Goal: Use online tool/utility: Utilize a website feature to perform a specific function

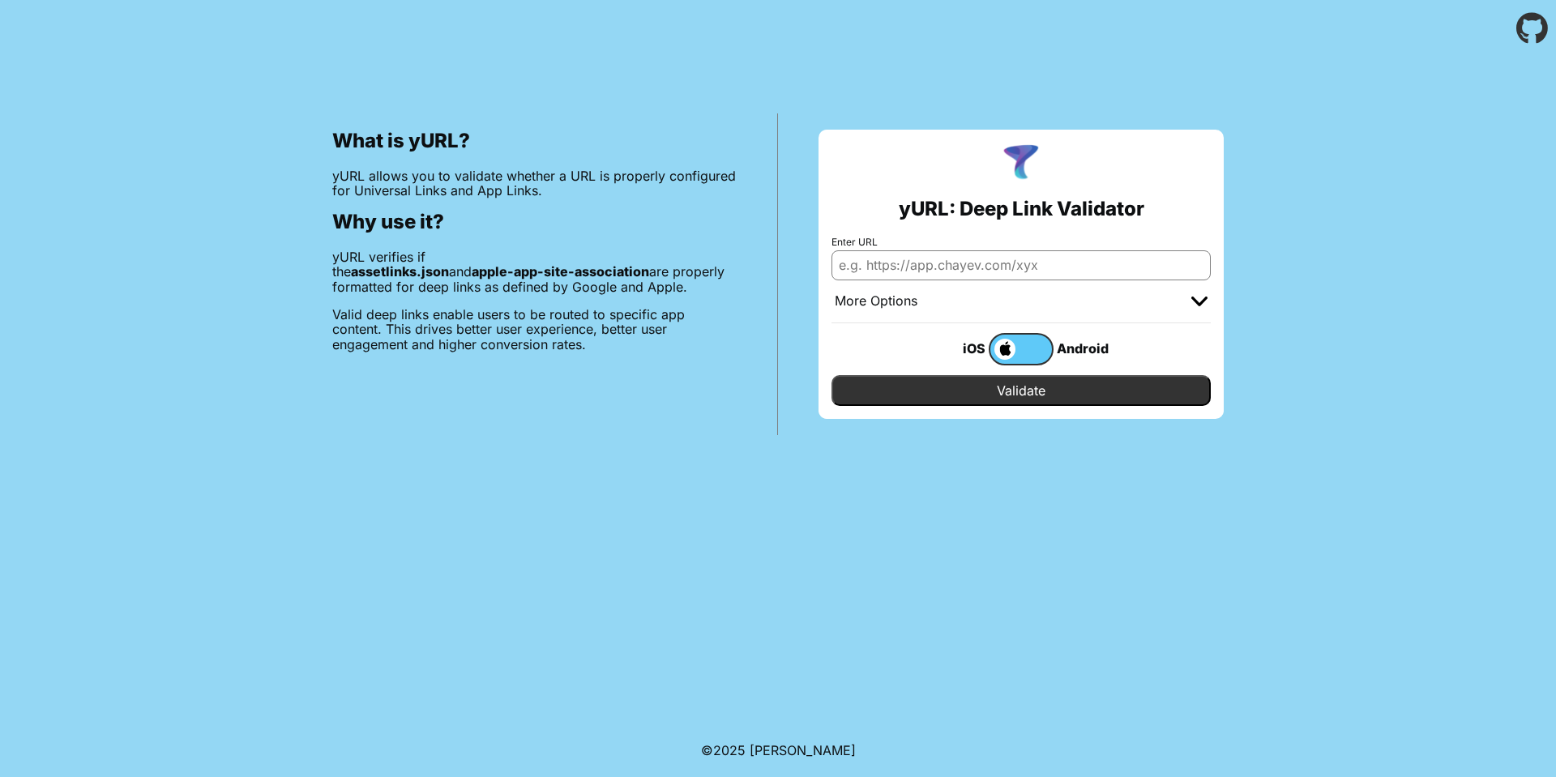
click at [1099, 267] on input "Enter URL" at bounding box center [1021, 264] width 379 height 29
type input "[URL][DOMAIN_NAME]"
click at [1014, 386] on input "Validate" at bounding box center [1021, 390] width 379 height 31
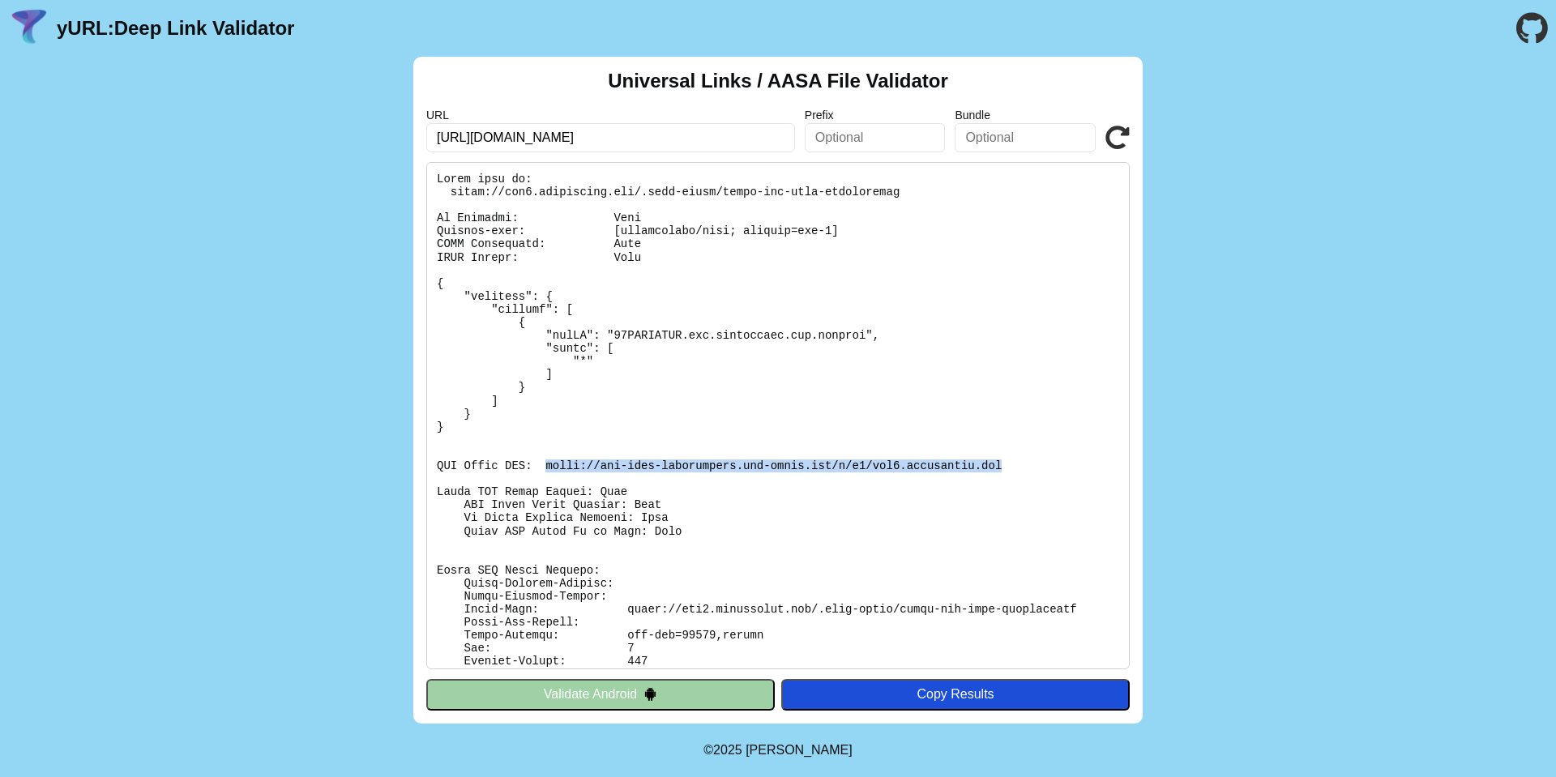
drag, startPoint x: 928, startPoint y: 473, endPoint x: 543, endPoint y: 467, distance: 385.1
click at [543, 467] on pre at bounding box center [778, 415] width 704 height 507
click at [802, 473] on pre at bounding box center [778, 415] width 704 height 507
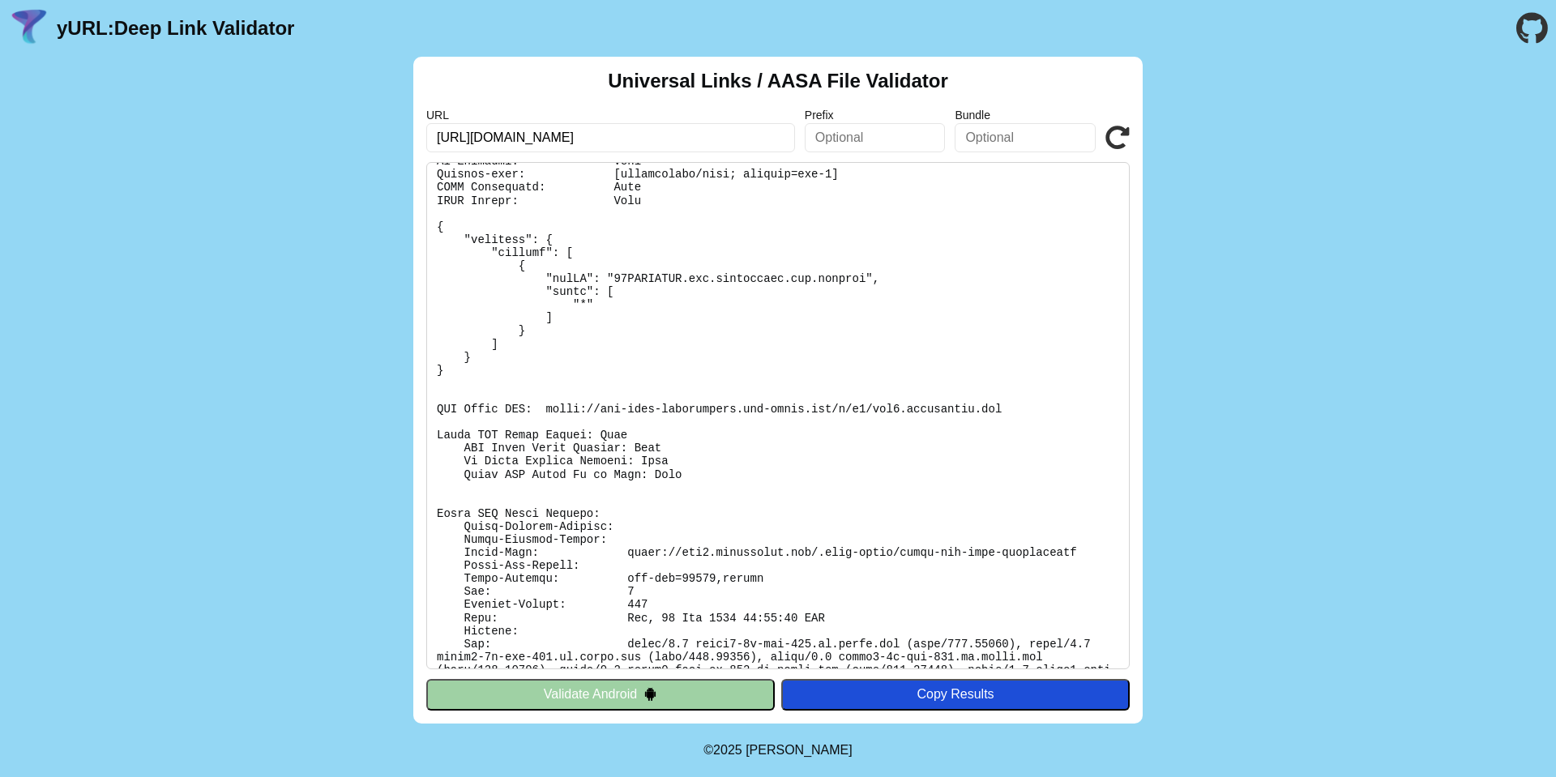
scroll to position [88, 0]
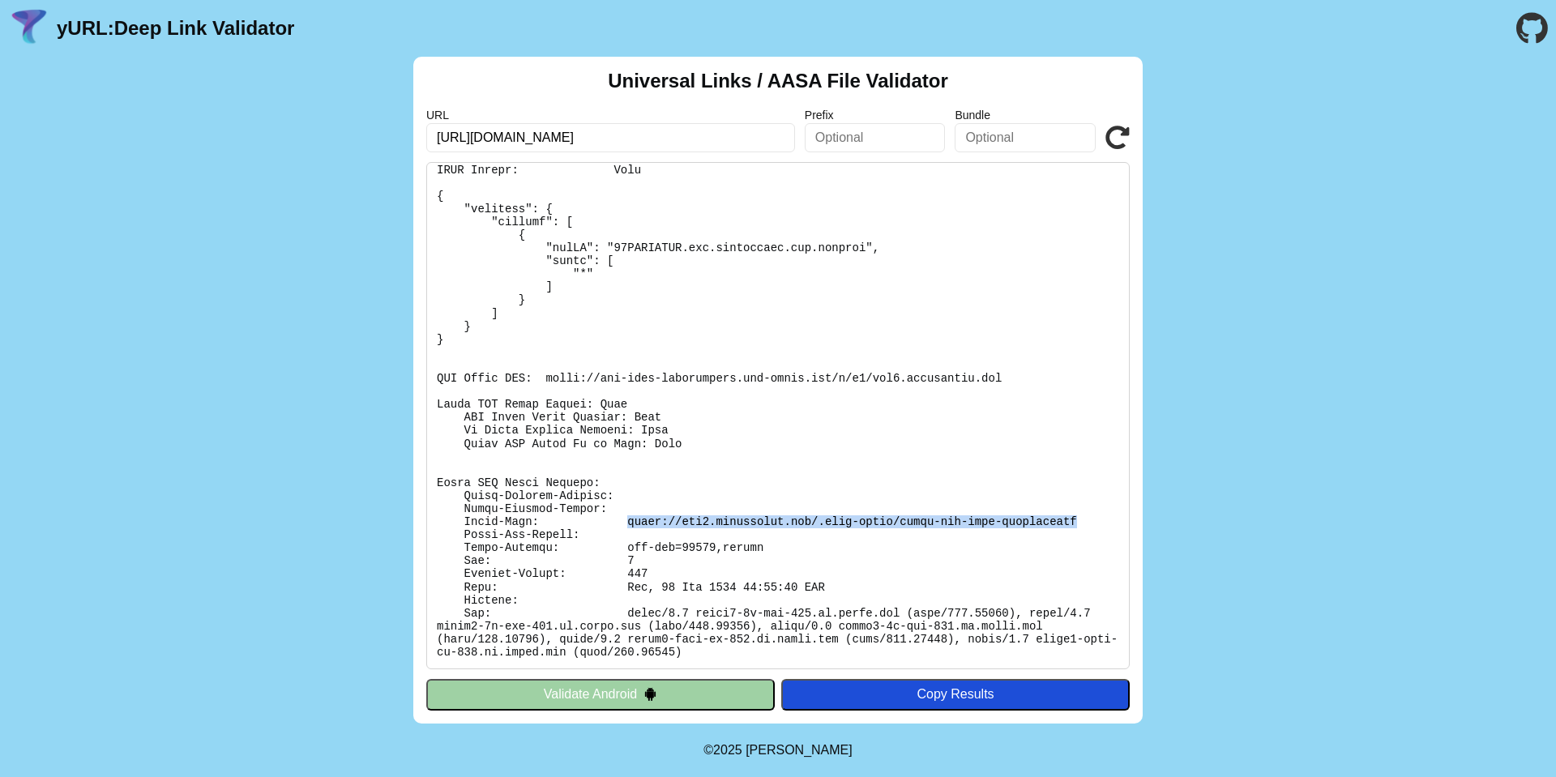
drag, startPoint x: 623, startPoint y: 522, endPoint x: 1072, endPoint y: 521, distance: 449.1
click at [1079, 520] on pre at bounding box center [778, 415] width 704 height 507
click at [802, 550] on pre at bounding box center [778, 415] width 704 height 507
drag, startPoint x: 818, startPoint y: 523, endPoint x: 1082, endPoint y: 518, distance: 264.3
click at [1082, 518] on pre at bounding box center [778, 415] width 704 height 507
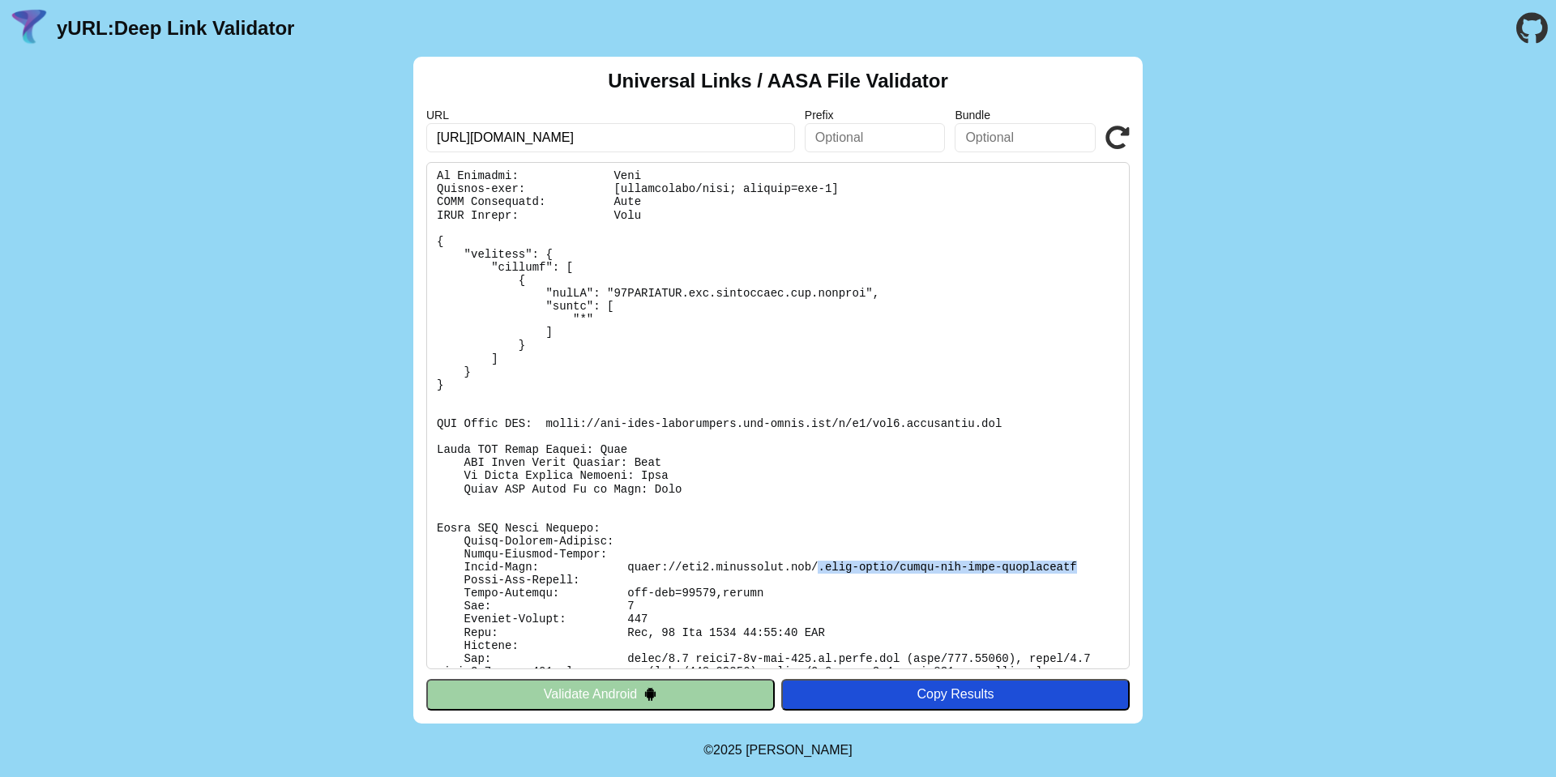
scroll to position [0, 0]
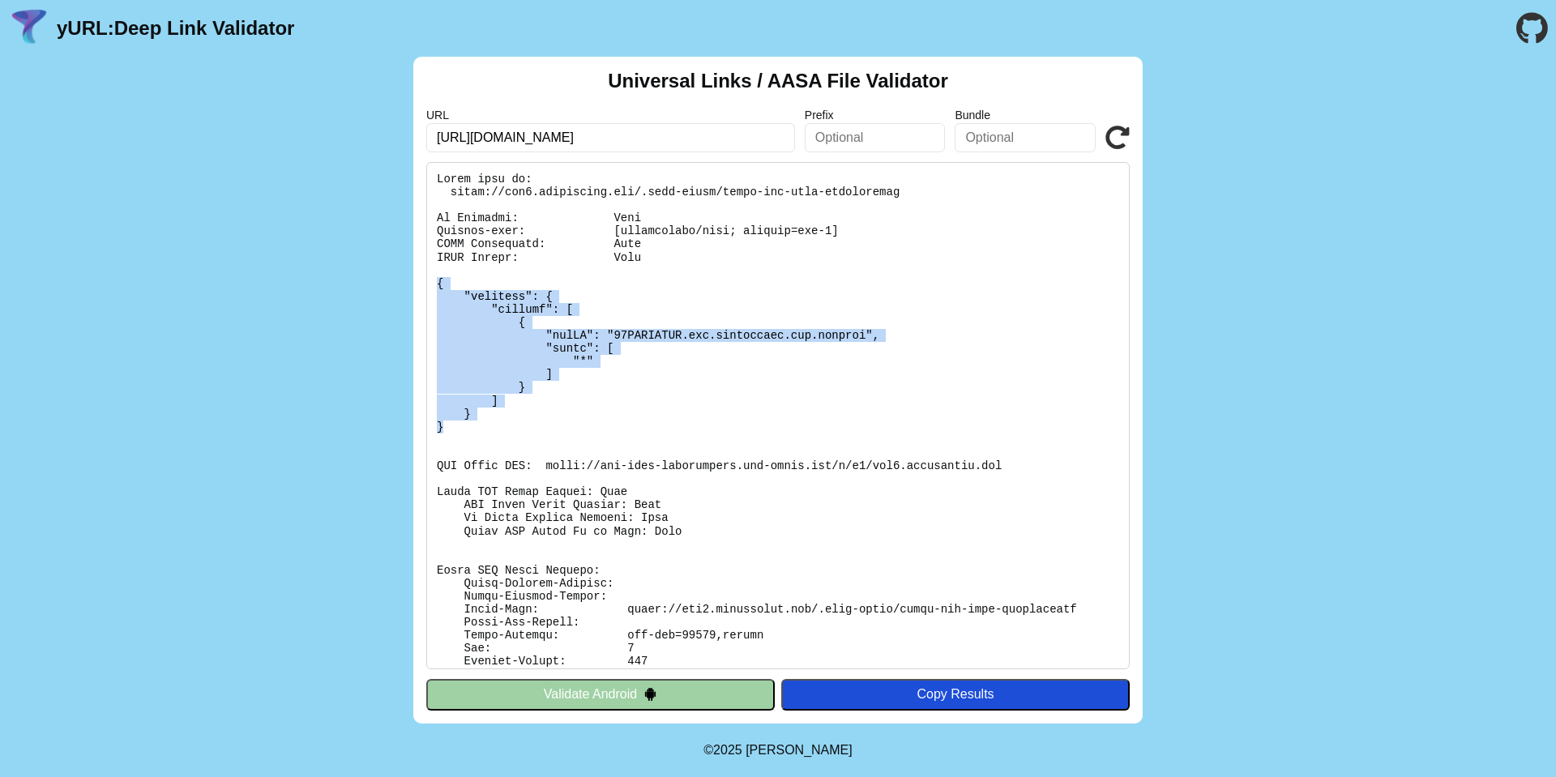
drag, startPoint x: 472, startPoint y: 430, endPoint x: 434, endPoint y: 285, distance: 150.8
click at [434, 285] on pre at bounding box center [778, 415] width 704 height 507
click at [648, 385] on pre at bounding box center [778, 415] width 704 height 507
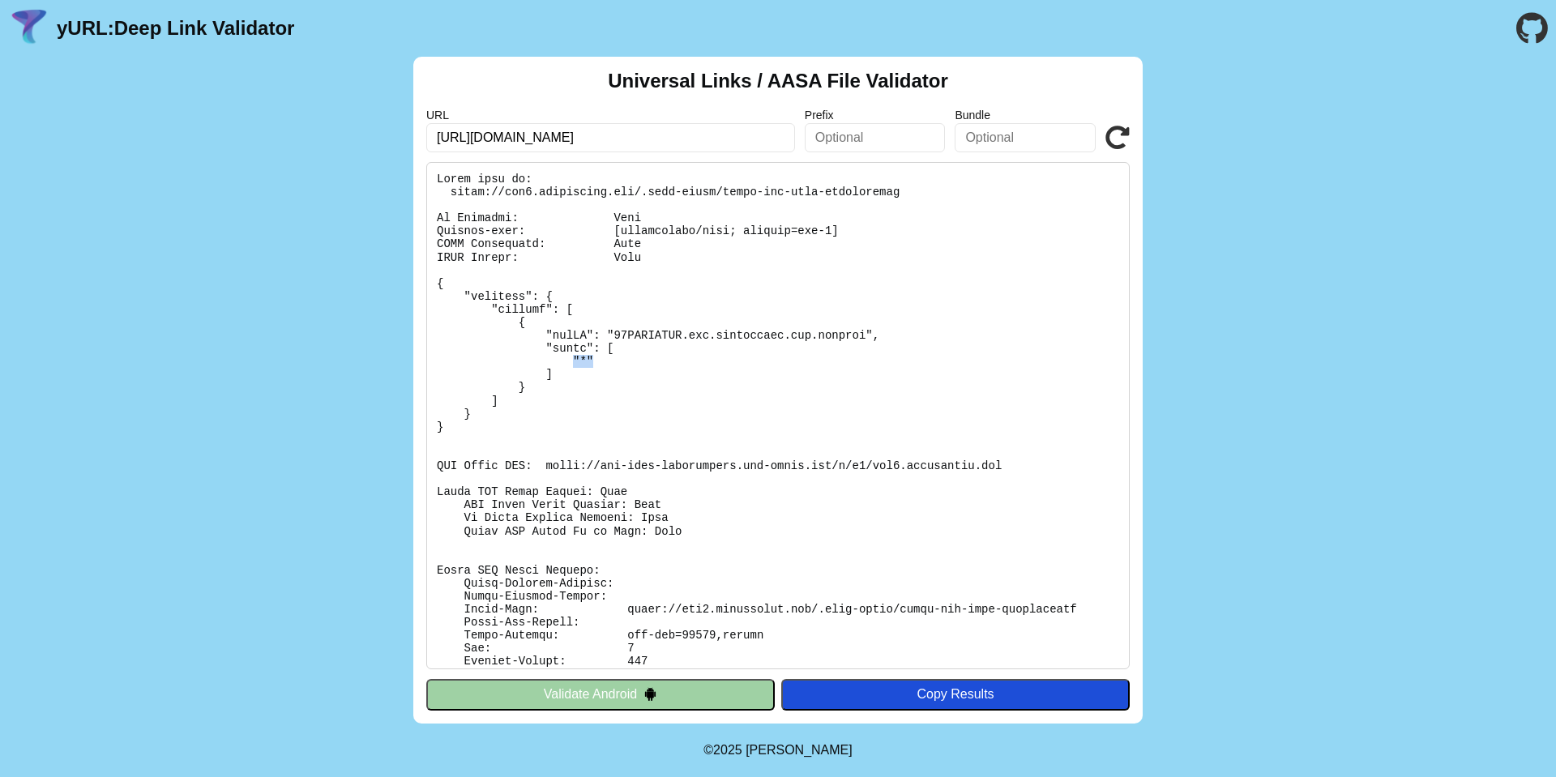
drag, startPoint x: 571, startPoint y: 360, endPoint x: 592, endPoint y: 361, distance: 21.1
click at [592, 361] on pre at bounding box center [778, 415] width 704 height 507
drag, startPoint x: 819, startPoint y: 613, endPoint x: 1078, endPoint y: 603, distance: 259.6
click at [1078, 603] on pre at bounding box center [778, 415] width 704 height 507
click at [949, 569] on pre at bounding box center [778, 415] width 704 height 507
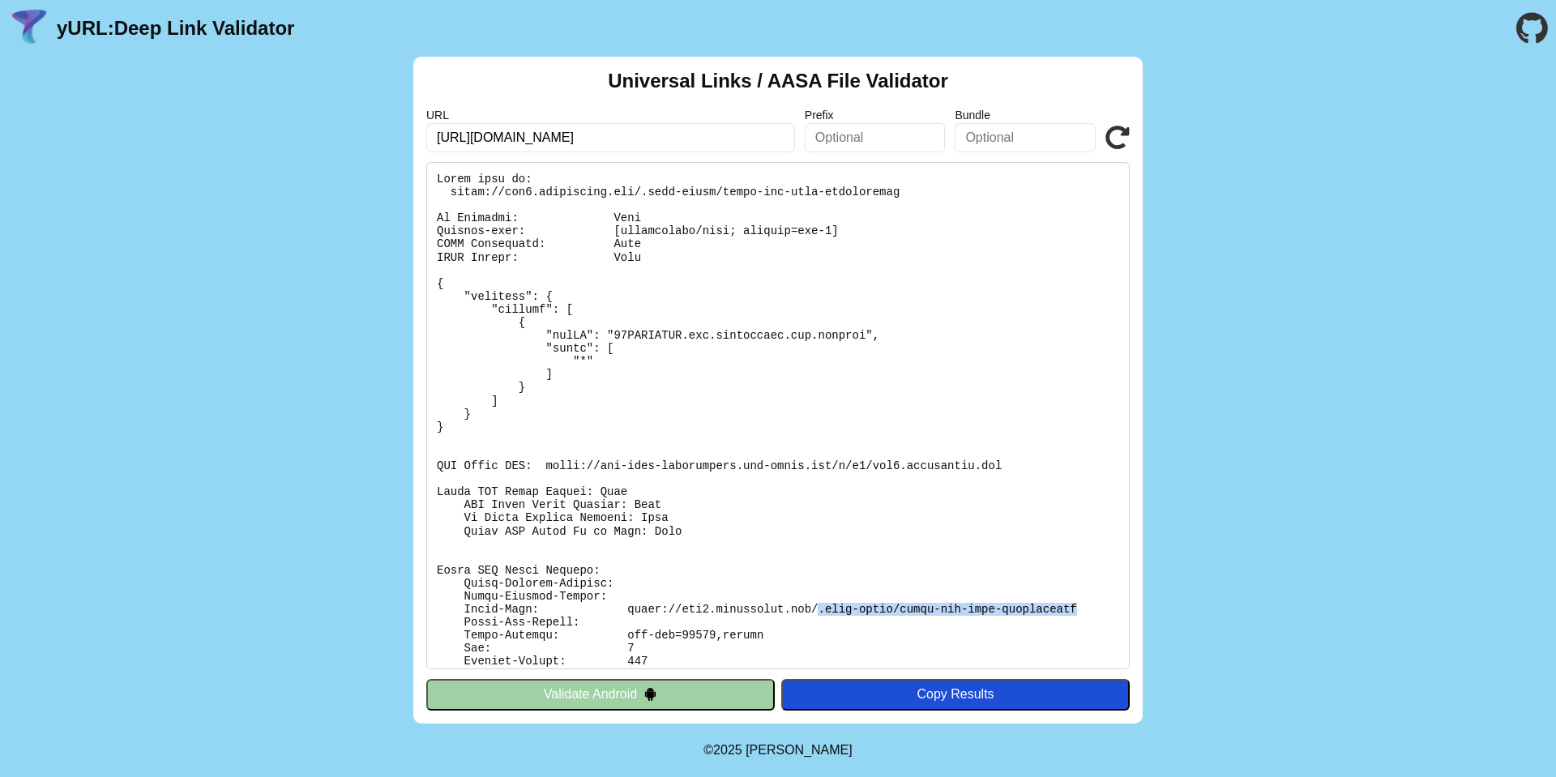
drag, startPoint x: 1080, startPoint y: 613, endPoint x: 818, endPoint y: 613, distance: 262.6
click at [818, 613] on pre at bounding box center [778, 415] width 704 height 507
copy pre ".well-known/apple-app-site-association"
